Goal: Navigation & Orientation: Go to known website

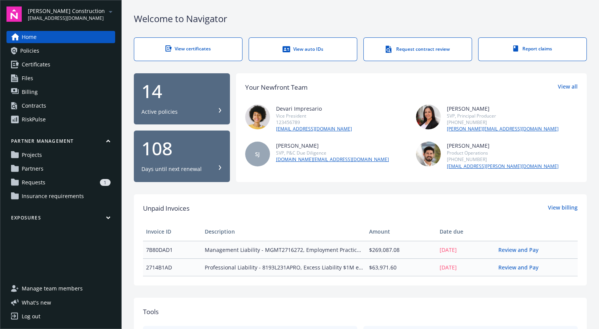
click at [110, 14] on icon "arrowDropDown" at bounding box center [110, 11] width 9 height 9
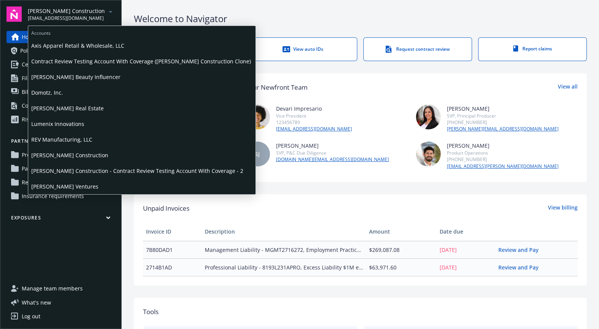
click at [71, 122] on span "Lumenix Innovations" at bounding box center [141, 124] width 221 height 16
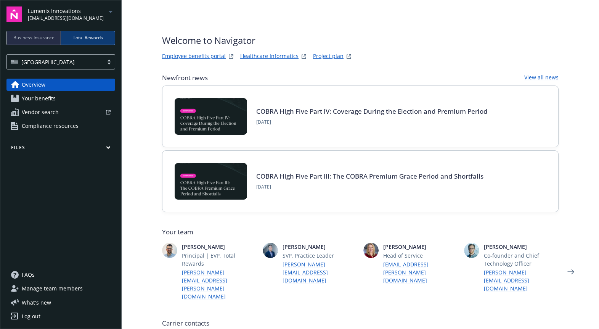
click at [39, 41] on div "Business Insurance" at bounding box center [34, 37] width 54 height 13
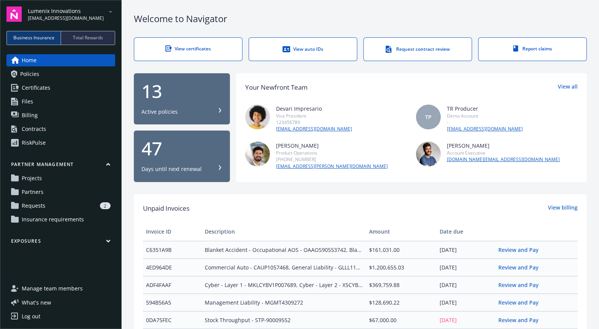
click at [92, 6] on div "Lumenix Innovations biproducer.demo@newfront.com Business Insurance Total Rewar…" at bounding box center [61, 164] width 122 height 329
click at [89, 11] on span "Lumenix Innovations" at bounding box center [66, 11] width 76 height 8
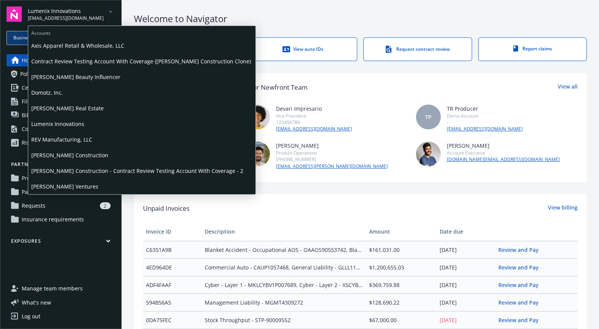
click at [71, 154] on span "Staub-Eckert Construction" at bounding box center [141, 155] width 221 height 16
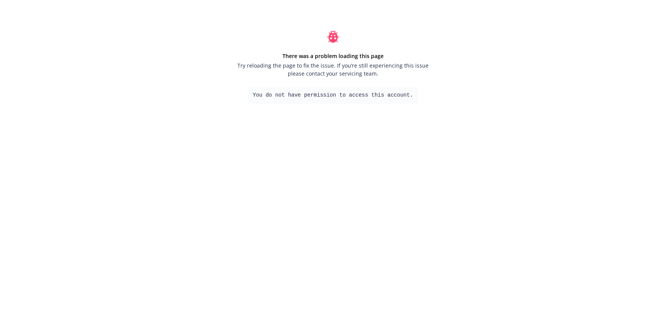
click at [194, 134] on html "There was a problem loading this page Try reloading the page to fix the issue. …" at bounding box center [333, 67] width 666 height 134
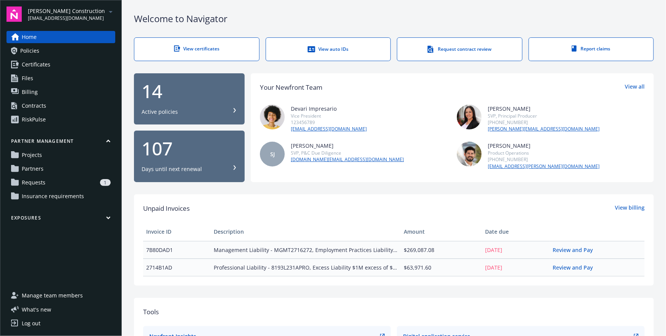
click at [38, 321] on div "Log out" at bounding box center [31, 323] width 19 height 12
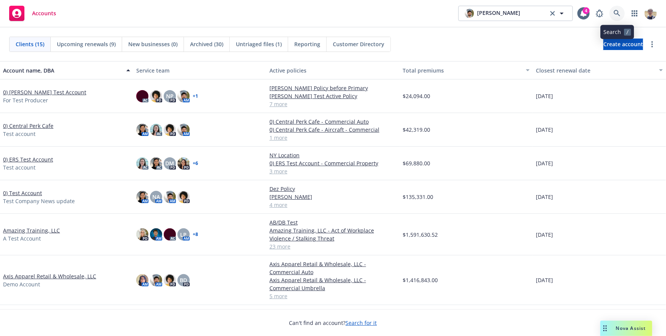
click at [618, 9] on link at bounding box center [616, 13] width 15 height 15
